Goal: Transaction & Acquisition: Purchase product/service

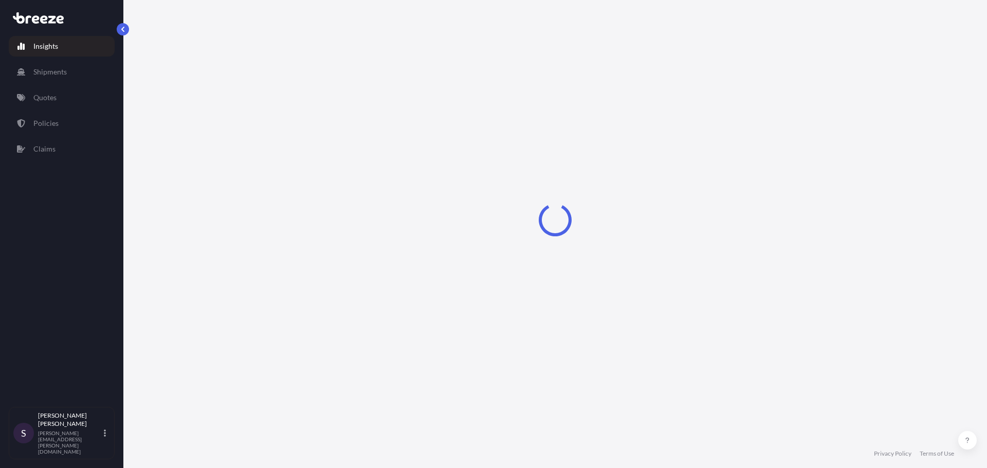
select select "2025"
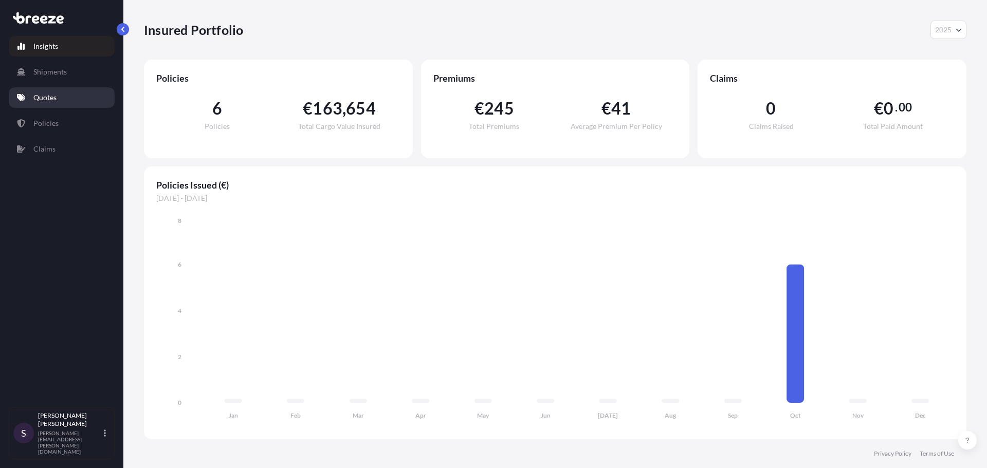
click at [43, 99] on p "Quotes" at bounding box center [44, 98] width 23 height 10
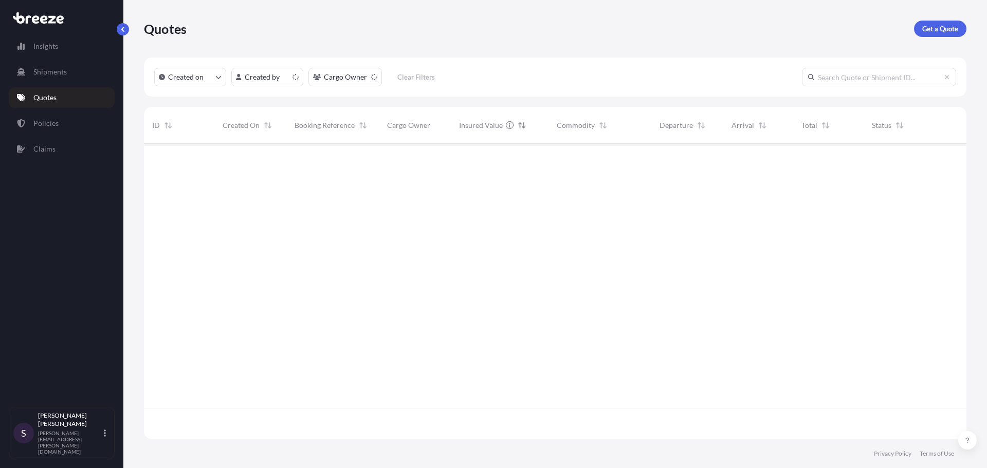
scroll to position [294, 815]
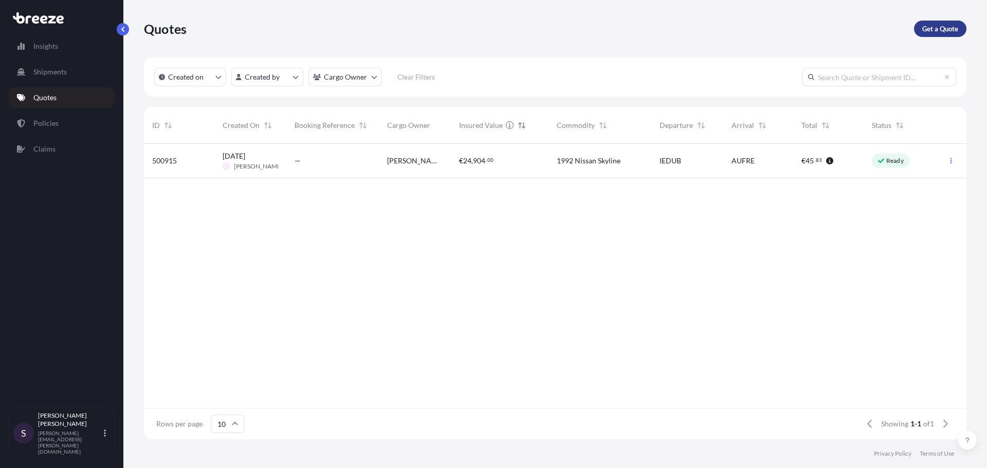
click at [926, 28] on p "Get a Quote" at bounding box center [941, 29] width 36 height 10
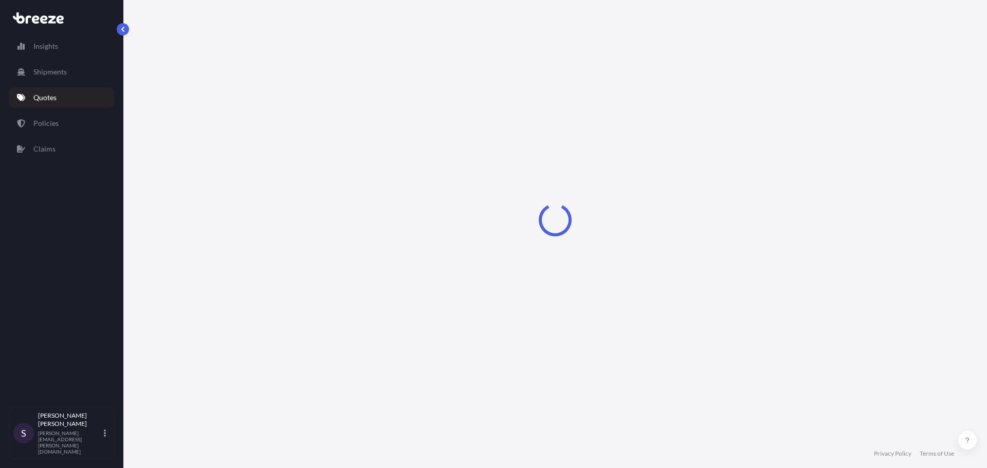
select select "Road"
select select "Sea"
select select "1"
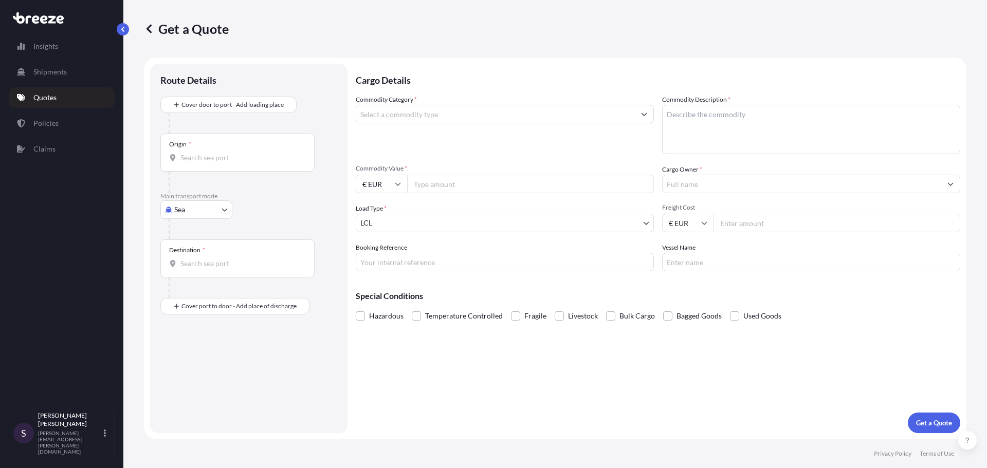
click at [238, 115] on div at bounding box center [253, 123] width 169 height 21
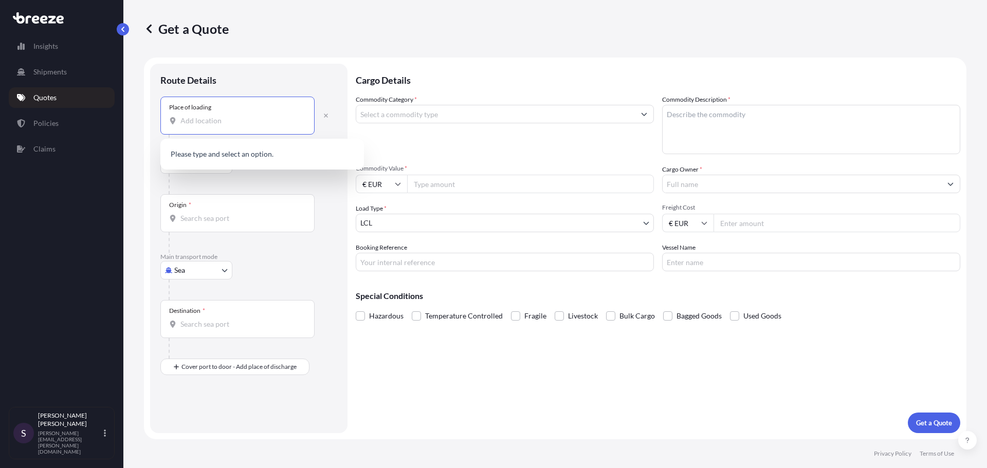
click at [207, 119] on input "Place of loading" at bounding box center [241, 121] width 121 height 10
click at [303, 157] on span "[STREET_ADDRESS]" at bounding box center [275, 157] width 160 height 21
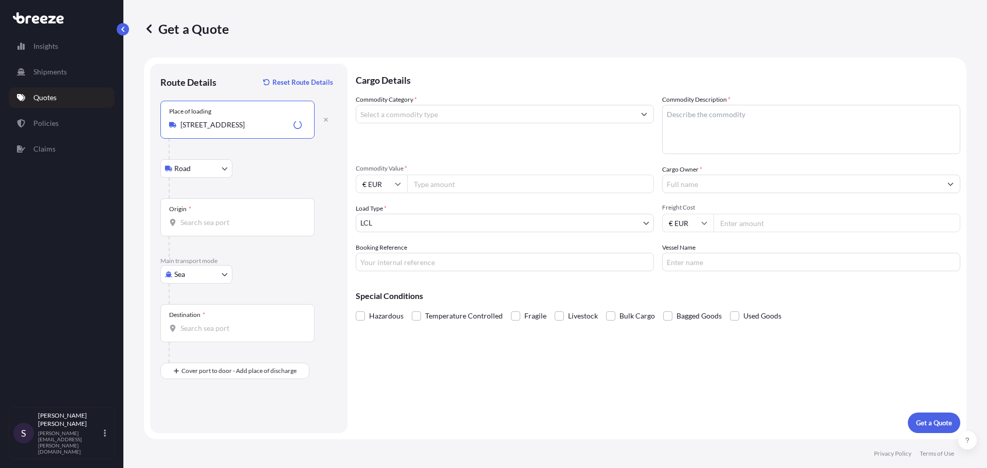
type input "[STREET_ADDRESS]"
click at [245, 219] on input "Origin *" at bounding box center [241, 223] width 121 height 10
click at [217, 218] on input "Origin * Please select an origin" at bounding box center [241, 223] width 121 height 10
drag, startPoint x: 146, startPoint y: 298, endPoint x: 191, endPoint y: 275, distance: 51.3
click at [147, 297] on form "Route Details Reset Route Details Place of loading [STREET_ADDRESS][GEOGRAPHIC_…" at bounding box center [555, 249] width 823 height 382
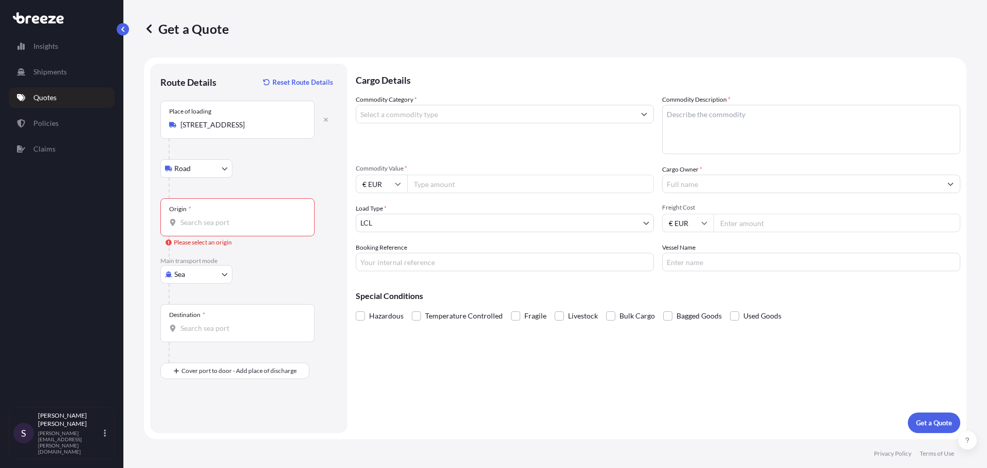
click at [200, 275] on body "Insights Shipments Quotes Policies Claims S [PERSON_NAME] [PERSON_NAME][EMAIL_A…" at bounding box center [493, 234] width 987 height 468
click at [205, 320] on div "Air" at bounding box center [197, 320] width 64 height 19
select select "Air"
click at [202, 224] on input "Origin *" at bounding box center [241, 223] width 121 height 10
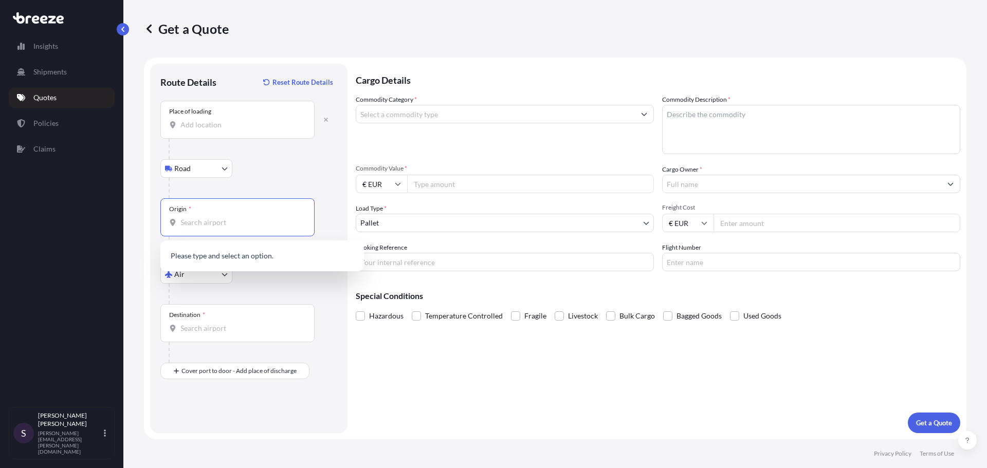
click at [194, 134] on div "Place of loading" at bounding box center [237, 120] width 154 height 38
click at [194, 130] on input "Place of loading" at bounding box center [241, 125] width 121 height 10
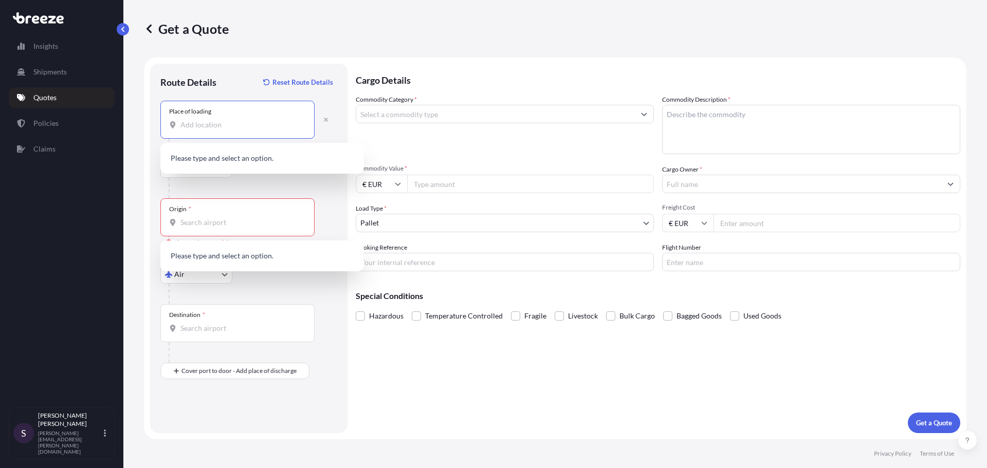
click at [199, 130] on input "Place of loading" at bounding box center [241, 125] width 121 height 10
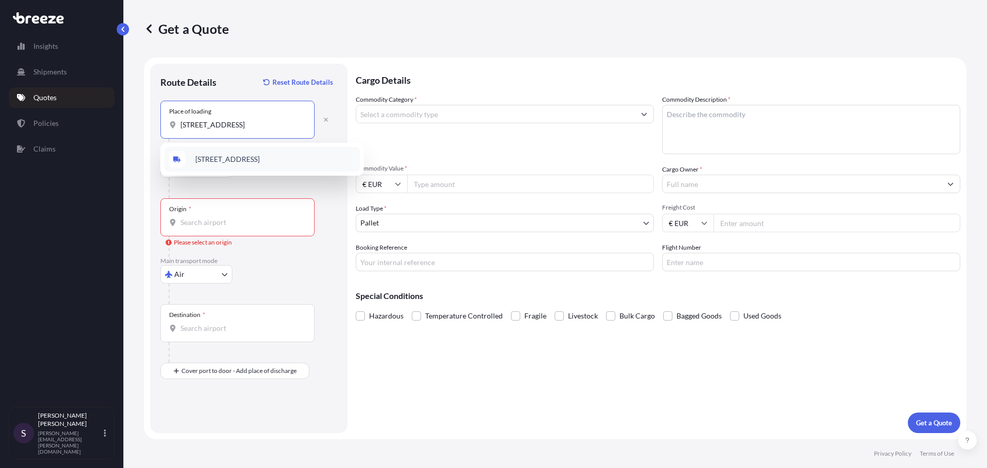
click at [246, 161] on span "[STREET_ADDRESS]" at bounding box center [227, 159] width 64 height 10
type input "[STREET_ADDRESS]"
click at [209, 221] on input "Origin * Please select an origin" at bounding box center [241, 223] width 121 height 10
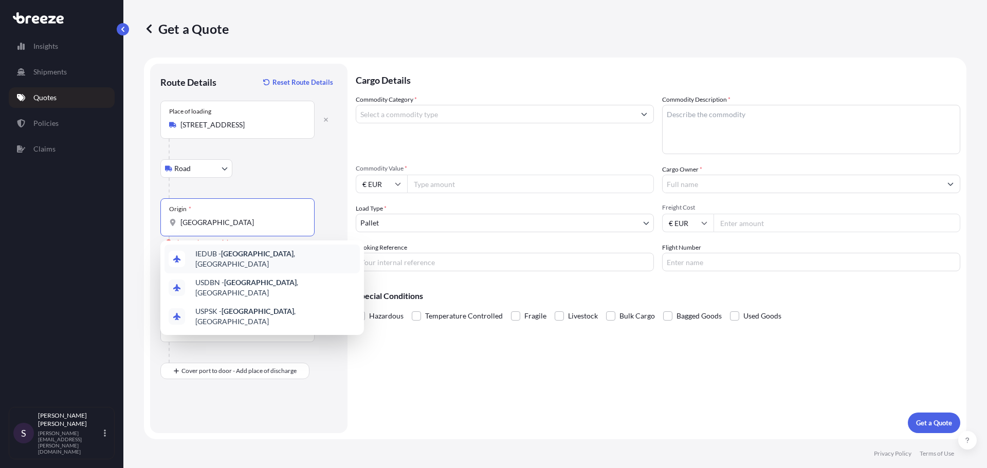
click at [212, 261] on span "IEDUB - [GEOGRAPHIC_DATA] , [GEOGRAPHIC_DATA]" at bounding box center [275, 259] width 160 height 21
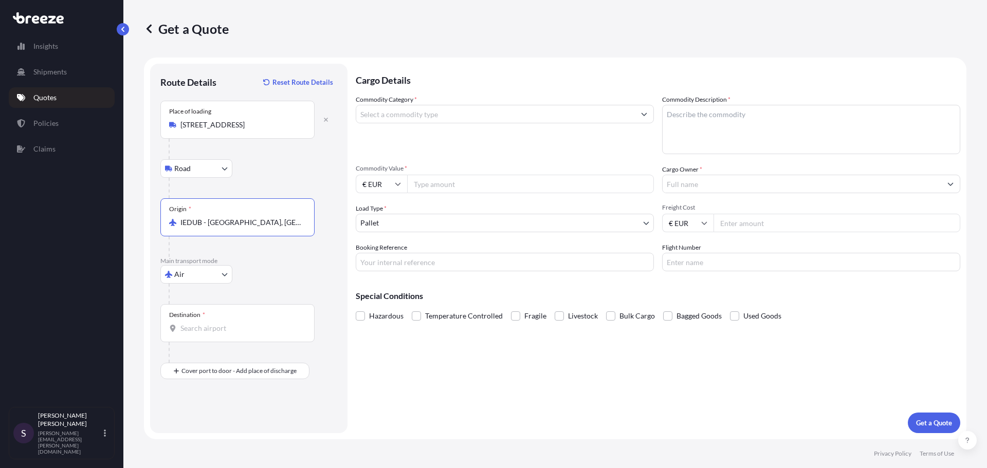
type input "IEDUB - [GEOGRAPHIC_DATA], [GEOGRAPHIC_DATA]"
click at [206, 323] on input "Destination *" at bounding box center [241, 328] width 121 height 10
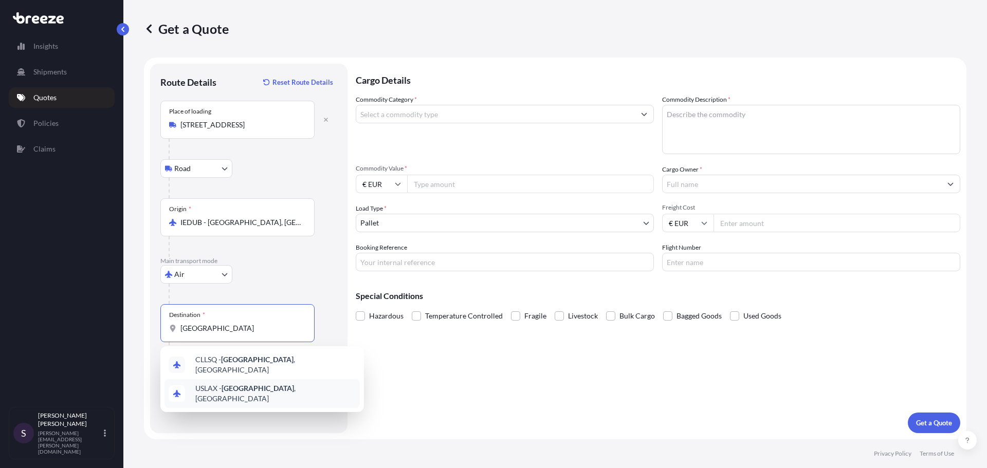
click at [210, 385] on span "USLAX - [GEOGRAPHIC_DATA] , [GEOGRAPHIC_DATA]" at bounding box center [275, 394] width 160 height 21
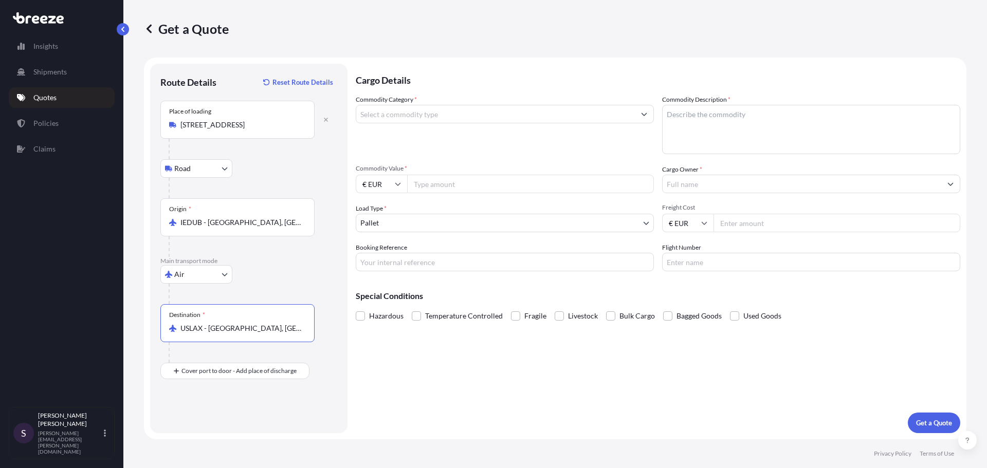
type input "USLAX - [GEOGRAPHIC_DATA], [GEOGRAPHIC_DATA]"
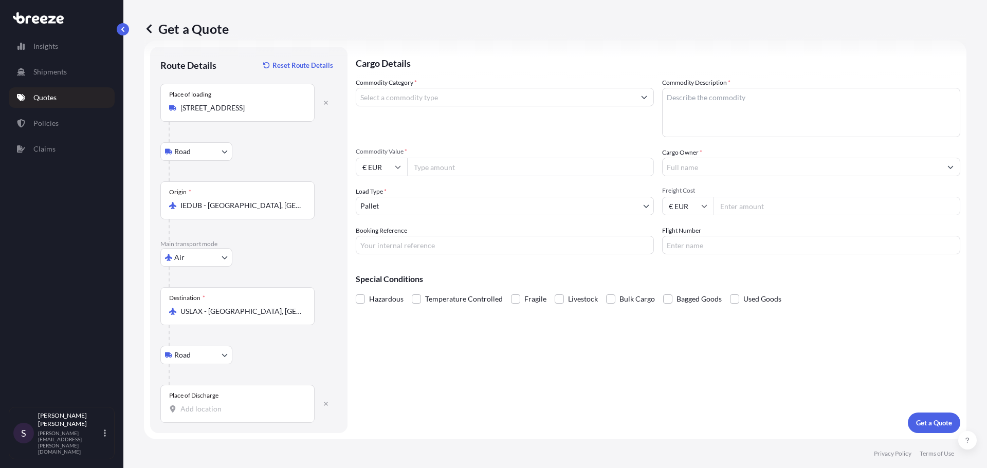
click at [207, 359] on body "2 options available. Insights Shipments Quotes Policies Claims S [PERSON_NAME] …" at bounding box center [493, 234] width 987 height 468
click at [242, 389] on div "Place of Discharge" at bounding box center [237, 404] width 154 height 38
click at [242, 404] on input "Place of Discharge" at bounding box center [241, 409] width 121 height 10
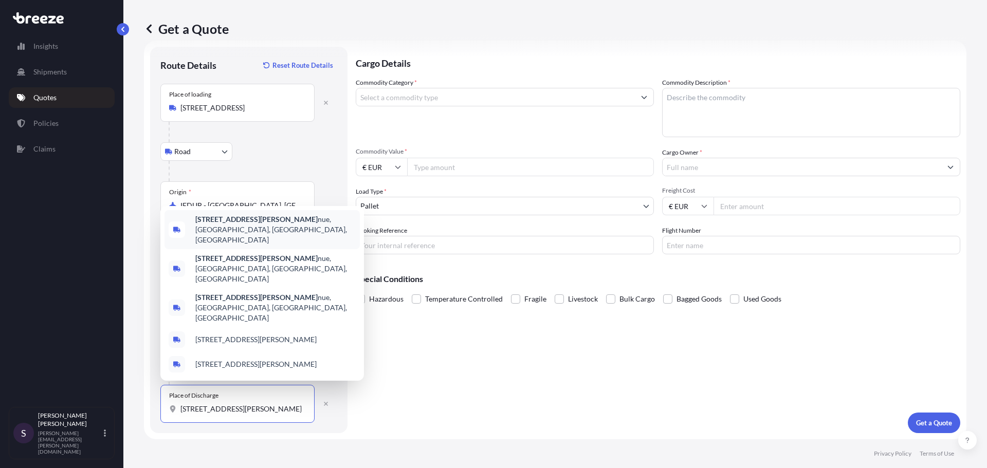
click at [272, 249] on div "[STREET_ADDRESS][PERSON_NAME]" at bounding box center [262, 229] width 195 height 39
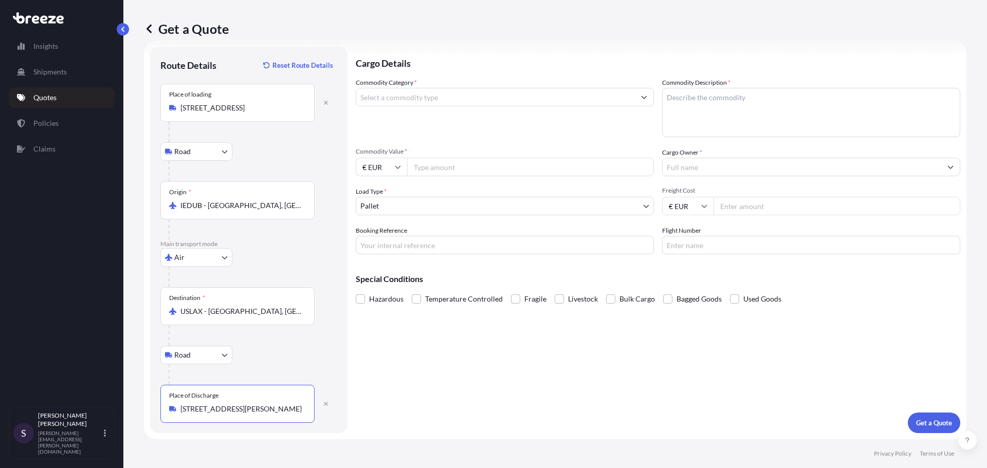
type input "[STREET_ADDRESS][PERSON_NAME]"
click at [688, 120] on textarea "Commodity Description *" at bounding box center [811, 112] width 298 height 49
click at [556, 101] on input "Commodity Category *" at bounding box center [495, 97] width 279 height 19
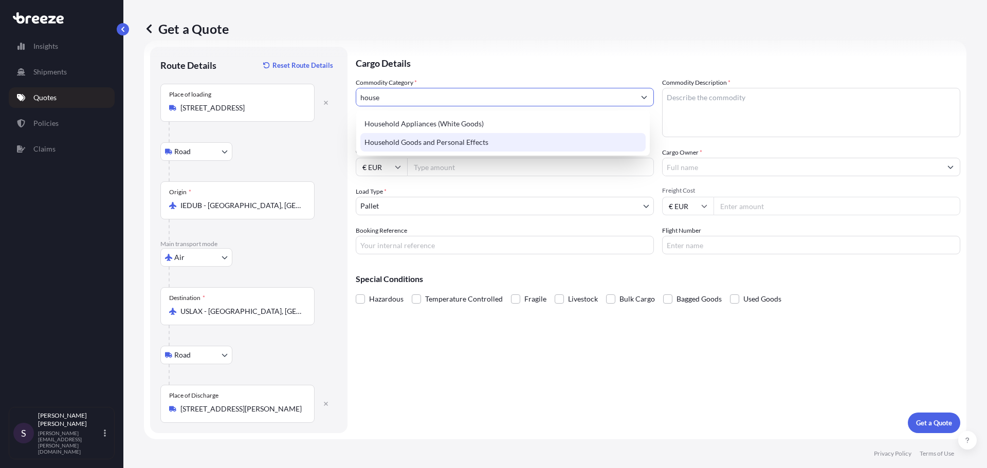
click at [482, 140] on div "Household Goods and Personal Effects" at bounding box center [502, 142] width 285 height 19
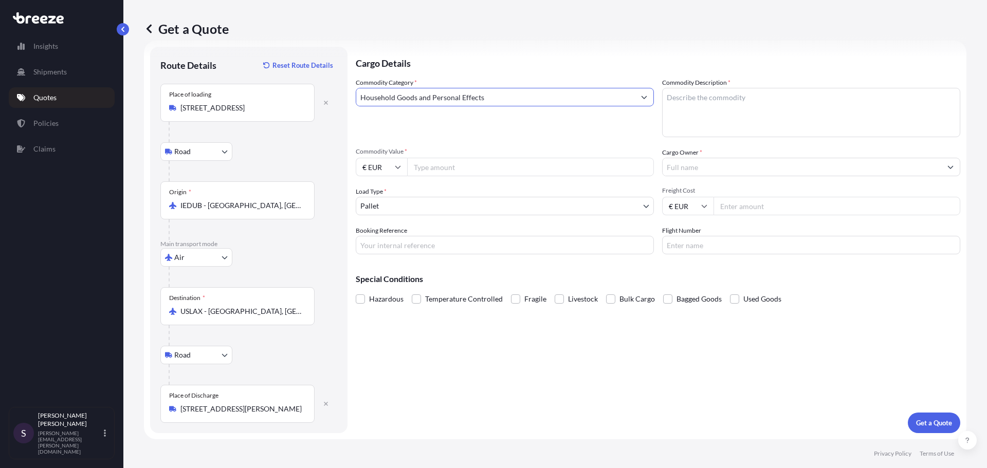
type input "Household Goods and Personal Effects"
click at [790, 111] on textarea "Commodity Description *" at bounding box center [811, 112] width 298 height 49
type textarea "Used personal effects"
click at [436, 171] on input "Commodity Value *" at bounding box center [530, 167] width 247 height 19
type input "500"
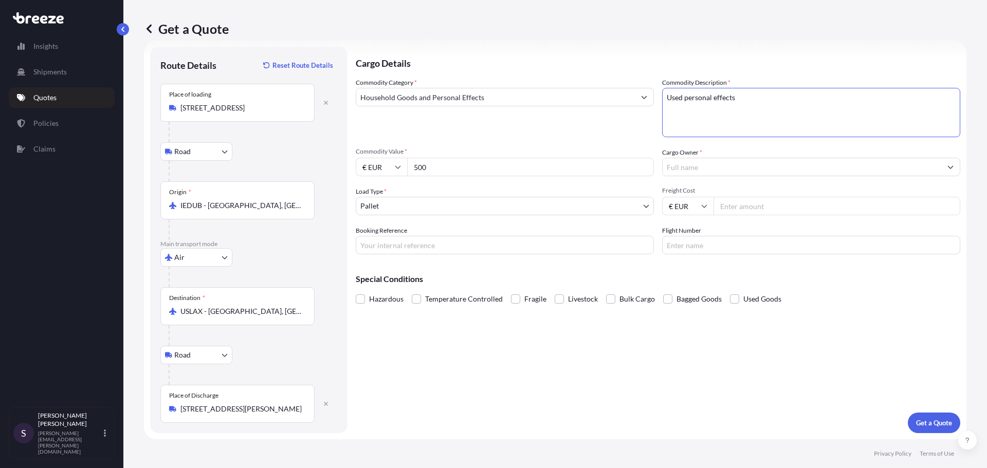
drag, startPoint x: 730, startPoint y: 109, endPoint x: 582, endPoint y: 102, distance: 148.2
click at [582, 102] on div "Commodity Category * Household Goods and Personal Effects Commodity Description…" at bounding box center [658, 166] width 605 height 177
type textarea "P"
type textarea "Personal Effects"
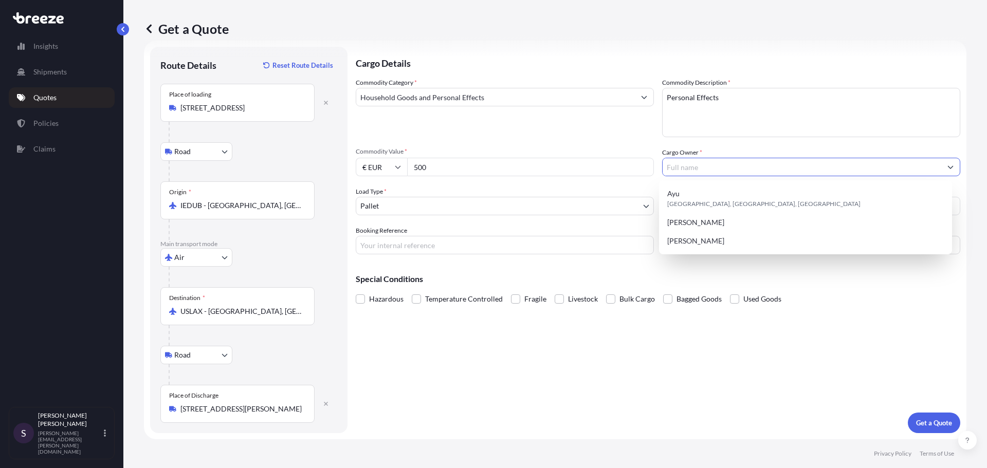
click at [682, 166] on input "Cargo Owner *" at bounding box center [802, 167] width 279 height 19
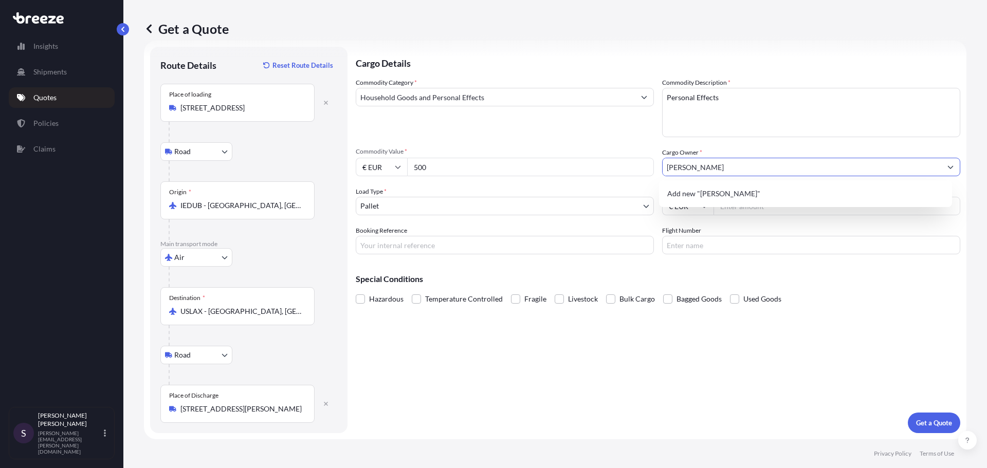
type input "[PERSON_NAME]"
click at [521, 192] on div "Load Type * Pallet" at bounding box center [505, 201] width 298 height 29
click at [505, 202] on body "3 options available. 0 options available. 1 option available. 0 options availab…" at bounding box center [493, 234] width 987 height 468
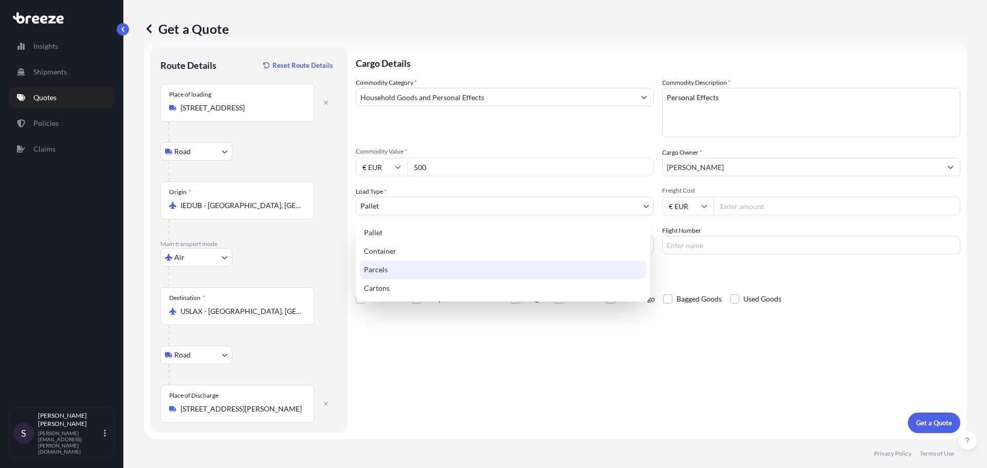
click at [490, 271] on div "Parcels" at bounding box center [503, 270] width 286 height 19
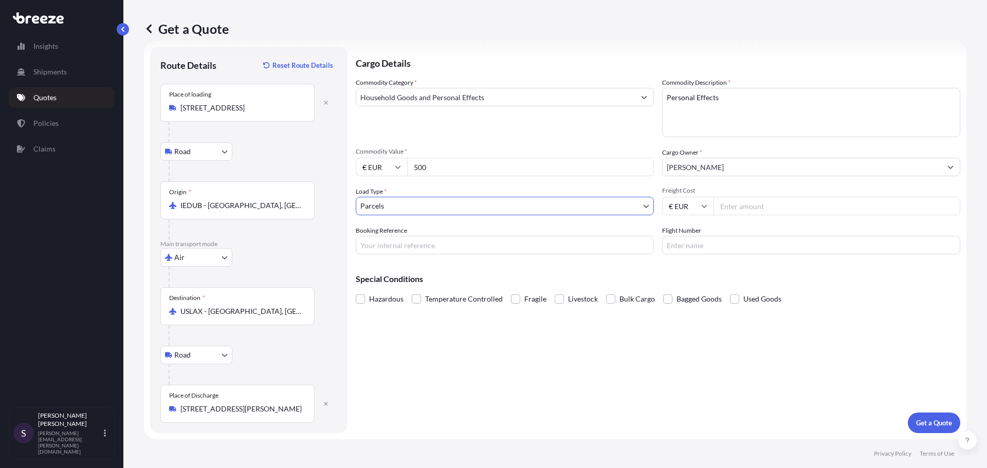
click at [532, 214] on body "3 options available. 0 options available. 1 option available. 0 options availab…" at bounding box center [493, 234] width 987 height 468
click at [489, 212] on body "3 options available. 0 options available. 1 option available. 0 options availab…" at bounding box center [493, 234] width 987 height 468
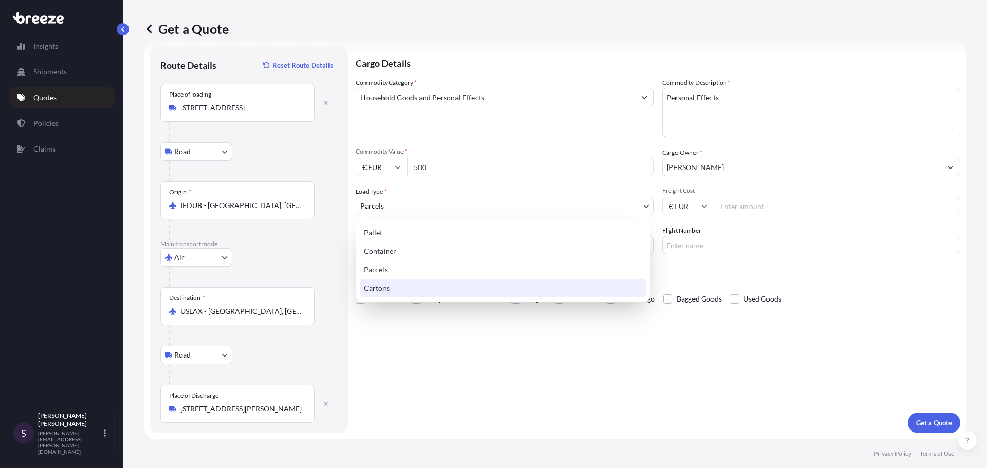
click at [455, 290] on div "Cartons" at bounding box center [503, 288] width 286 height 19
select select "4"
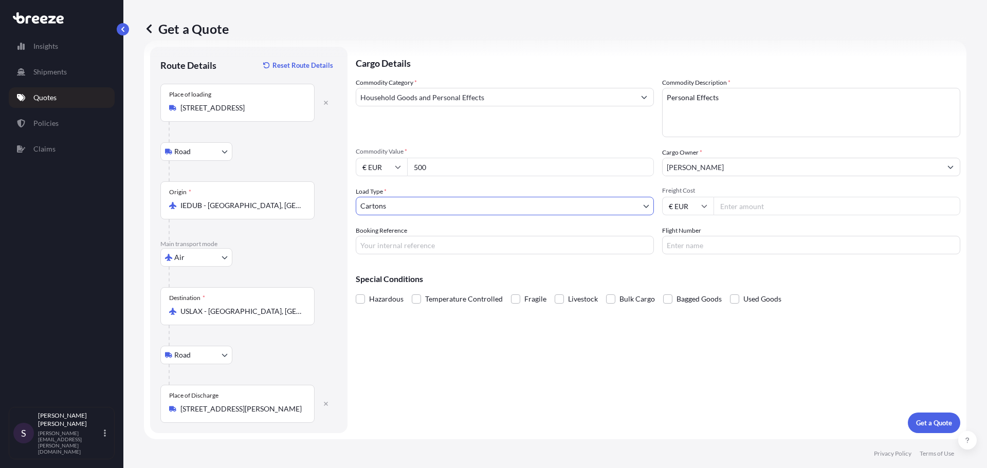
click at [783, 204] on input "Freight Cost" at bounding box center [837, 206] width 247 height 19
click at [458, 245] on input "Booking Reference" at bounding box center [505, 245] width 298 height 19
click at [448, 210] on body "0 options available. 1 option available. 0 options available. 1 option availabl…" at bounding box center [493, 234] width 987 height 468
click at [735, 205] on input "Freight Cost" at bounding box center [837, 206] width 247 height 19
type input "2000"
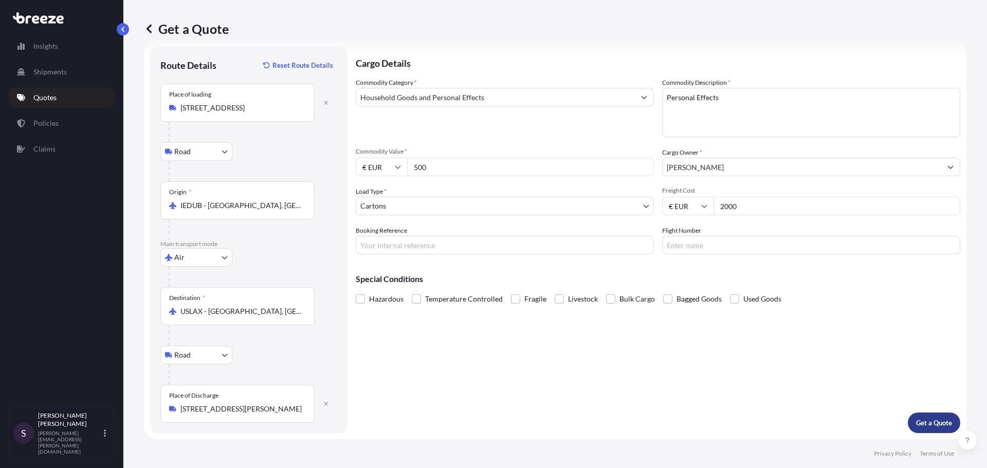
click at [916, 422] on p "Get a Quote" at bounding box center [934, 423] width 36 height 10
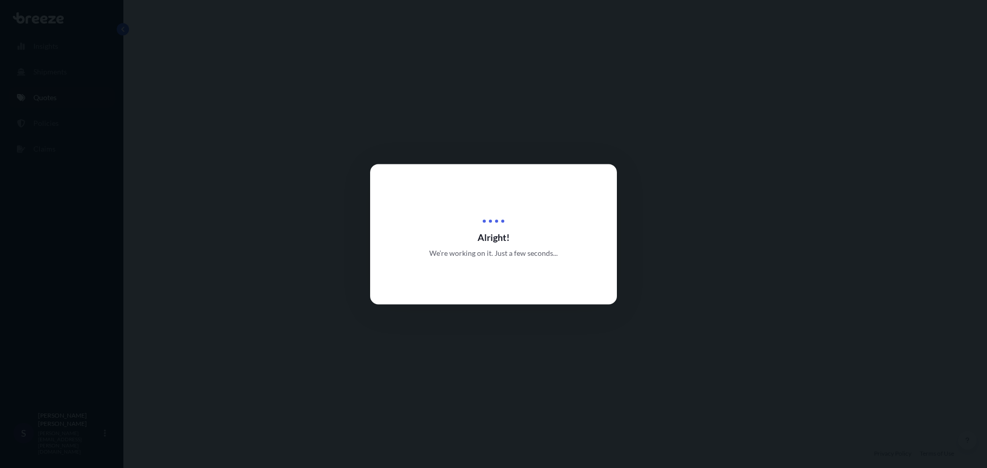
select select "Road"
select select "Air"
select select "Road"
select select "4"
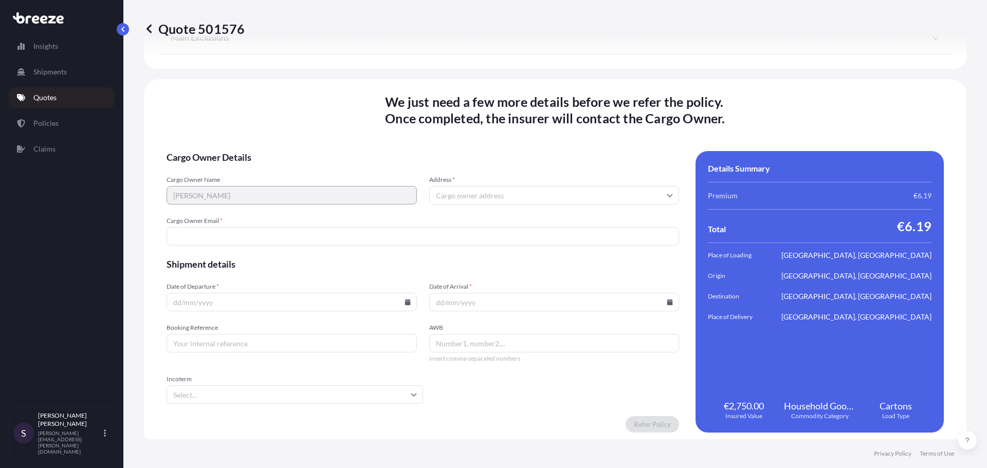
scroll to position [1460, 0]
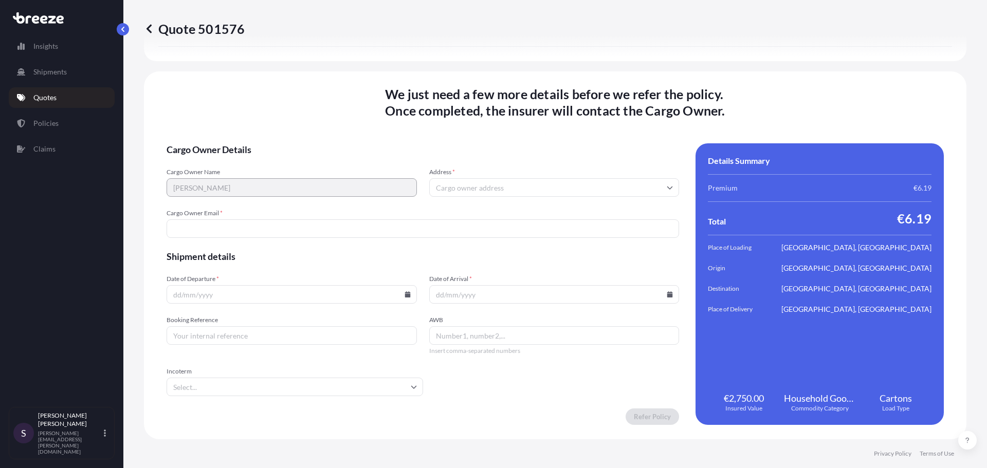
click at [913, 77] on div "We just need a few more details before we refer the policy . Once completed, th…" at bounding box center [555, 255] width 823 height 368
